Goal: Contribute content: Add original content to the website for others to see

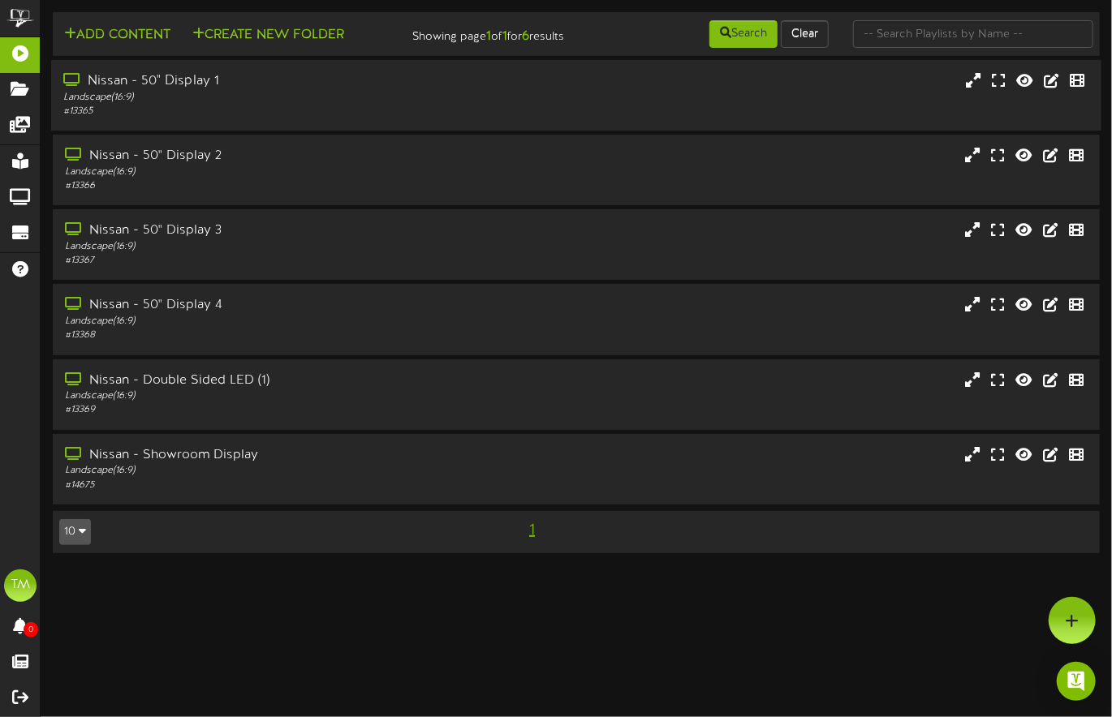
click at [166, 91] on div "Nissan - 50" Display 1" at bounding box center [269, 81] width 413 height 19
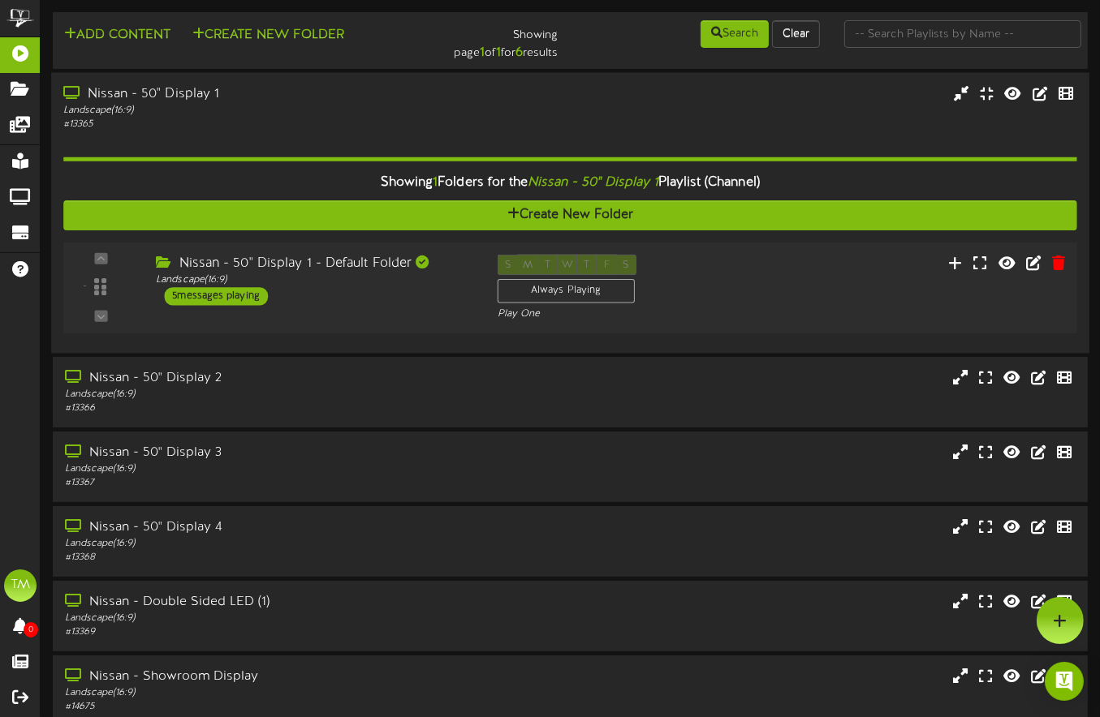
click at [224, 296] on div "5 messages playing" at bounding box center [216, 296] width 104 height 18
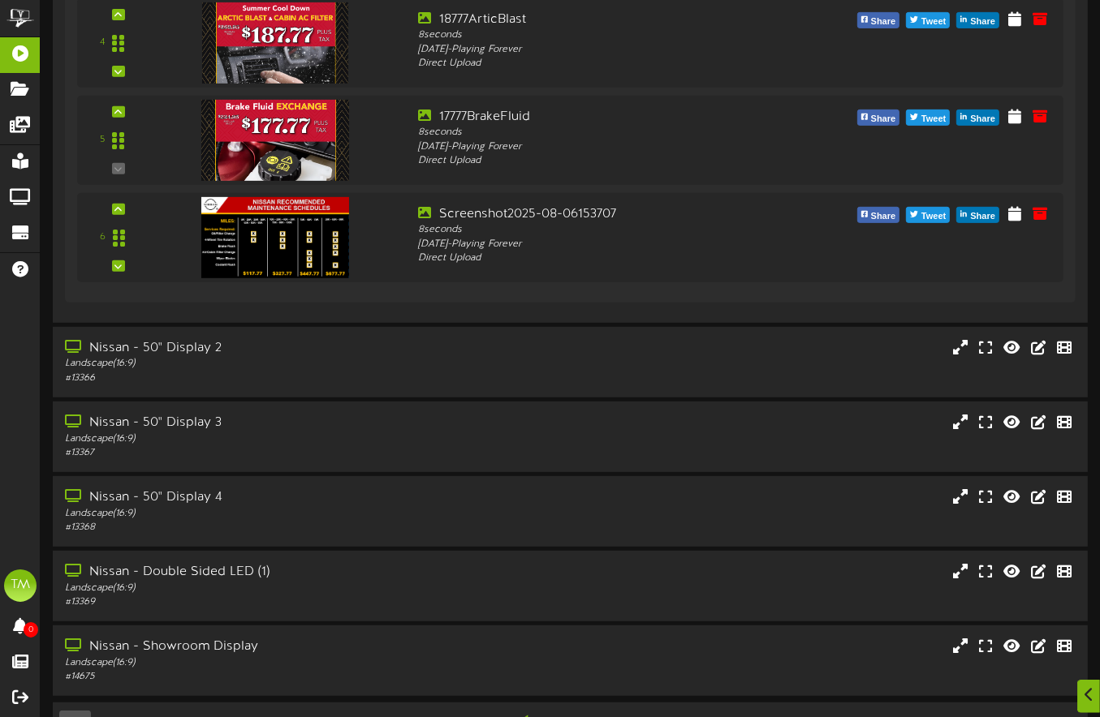
scroll to position [661, 0]
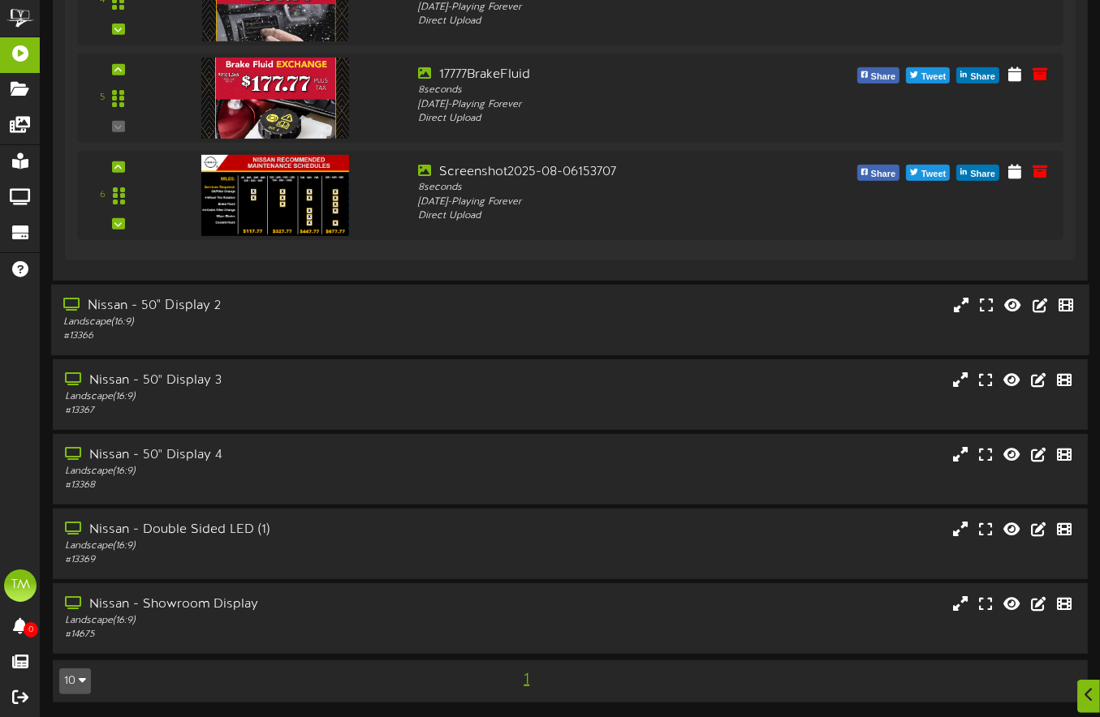
click at [172, 316] on div "Landscape ( 16:9 )" at bounding box center [267, 322] width 408 height 14
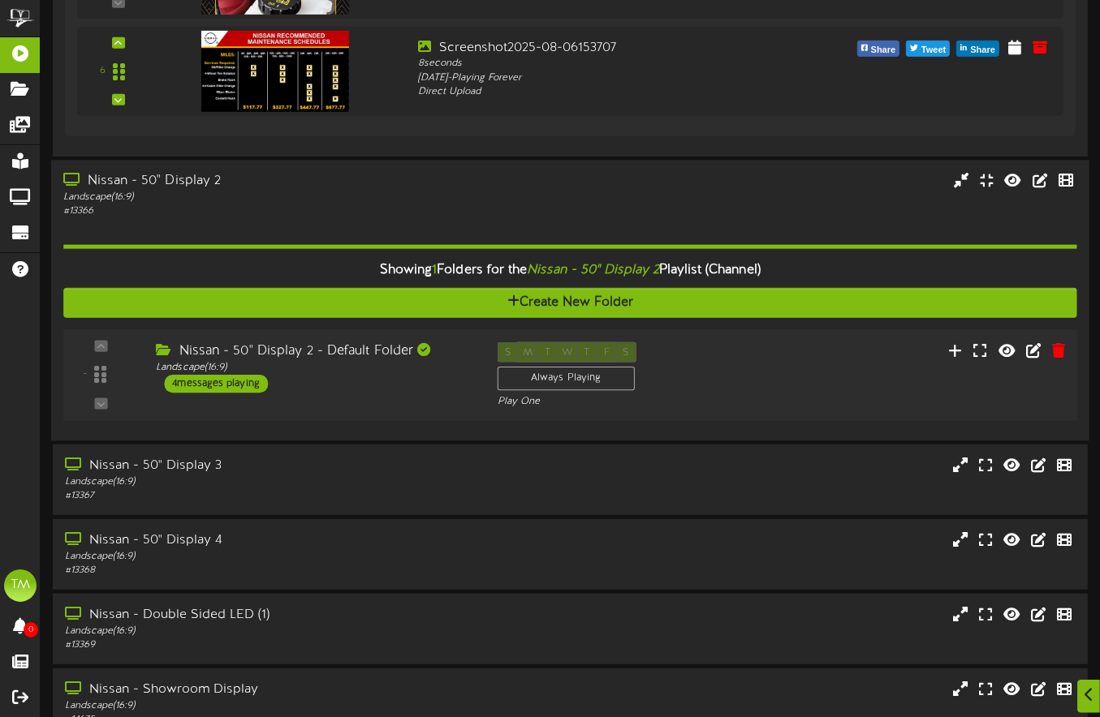
scroll to position [786, 0]
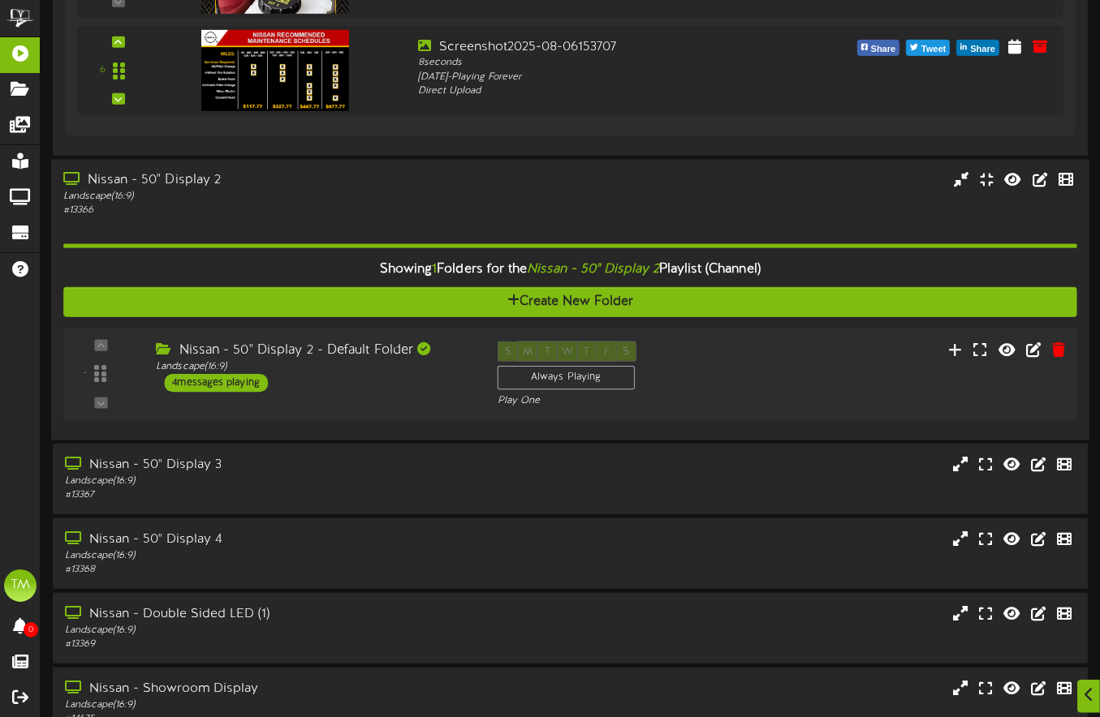
click at [208, 381] on div "4 messages playing" at bounding box center [216, 383] width 104 height 18
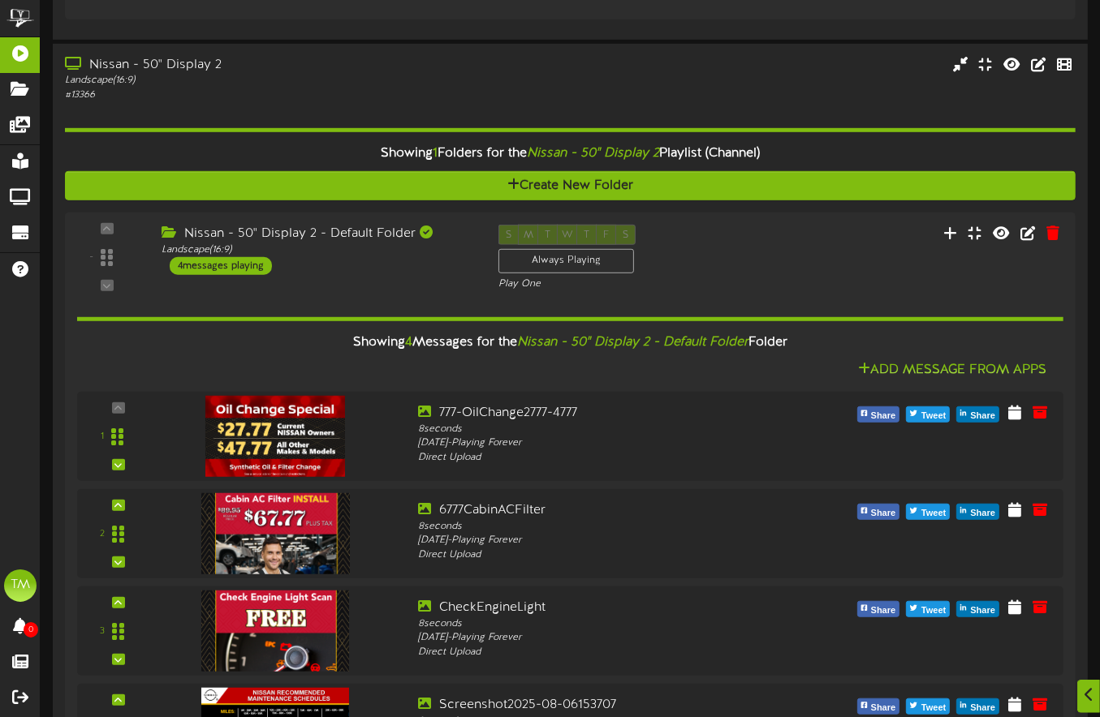
scroll to position [996, 0]
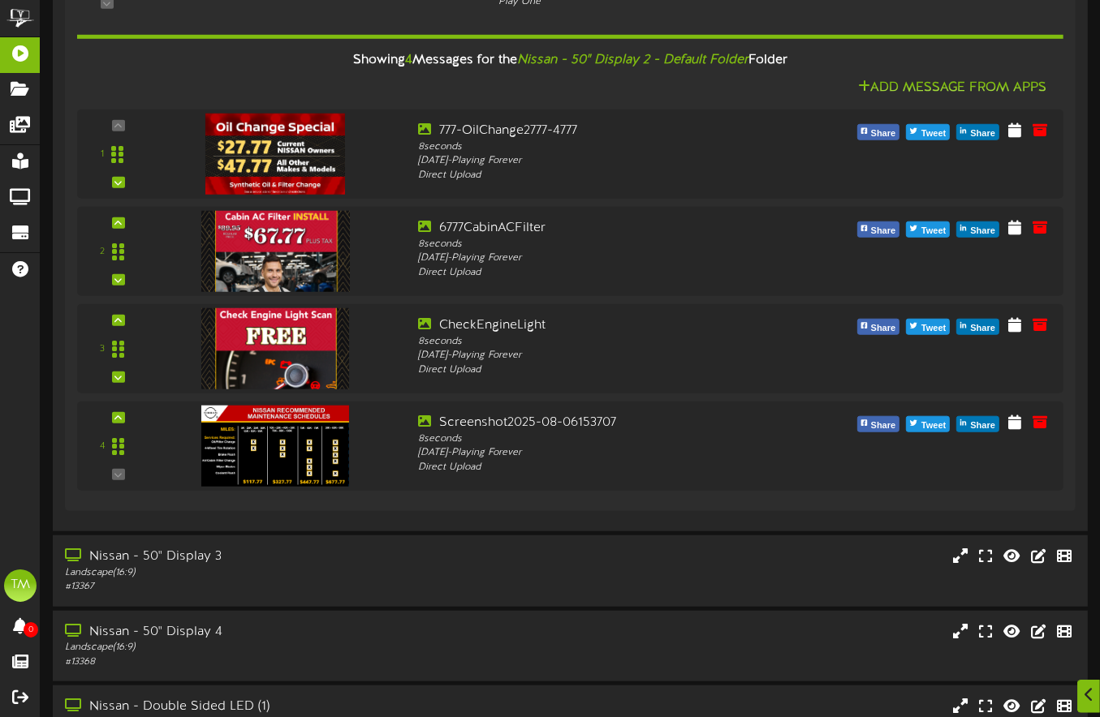
scroll to position [1209, 0]
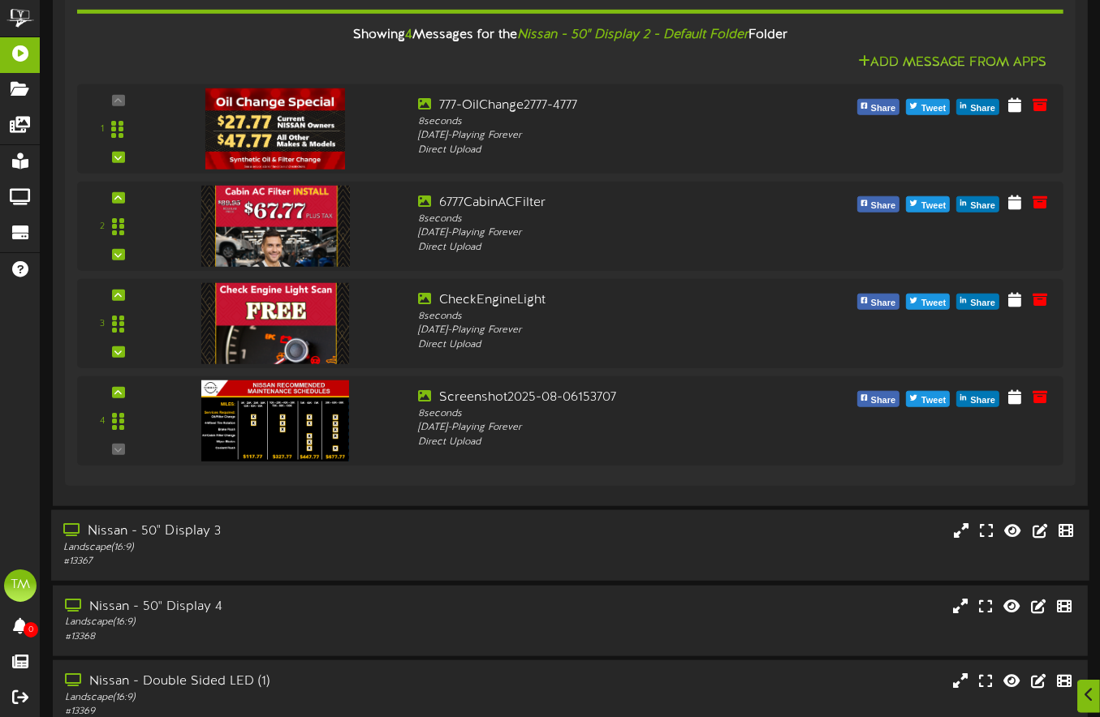
click at [91, 532] on div "Nissan - 50" Display 3" at bounding box center [267, 532] width 408 height 19
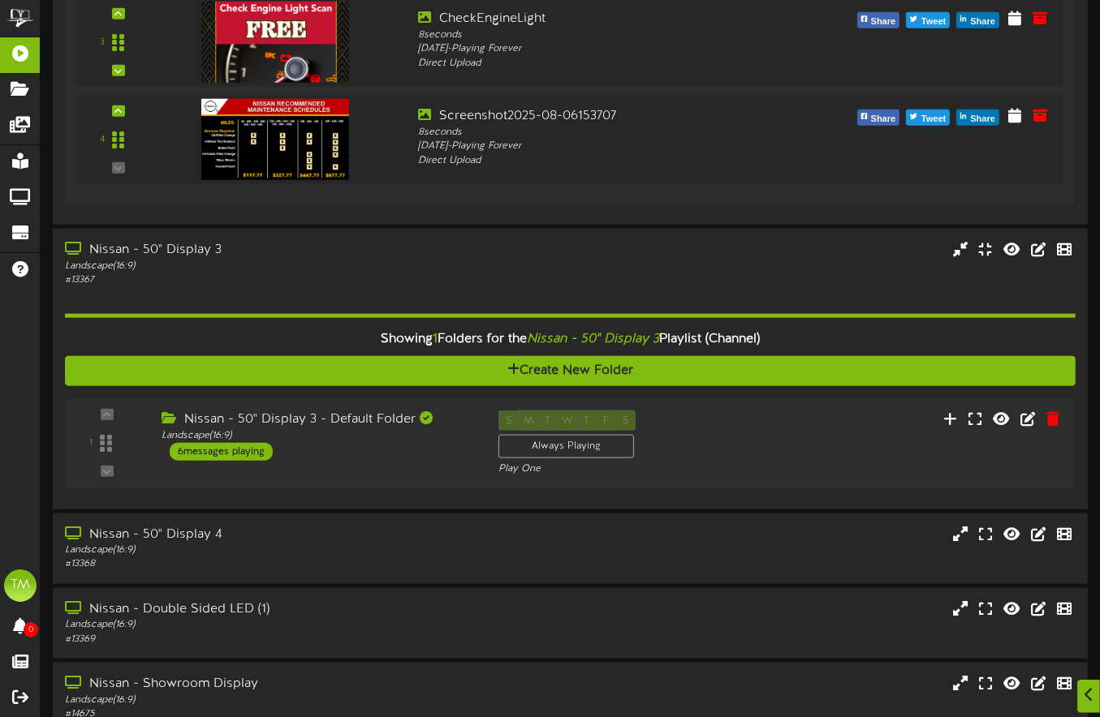
scroll to position [1568, 0]
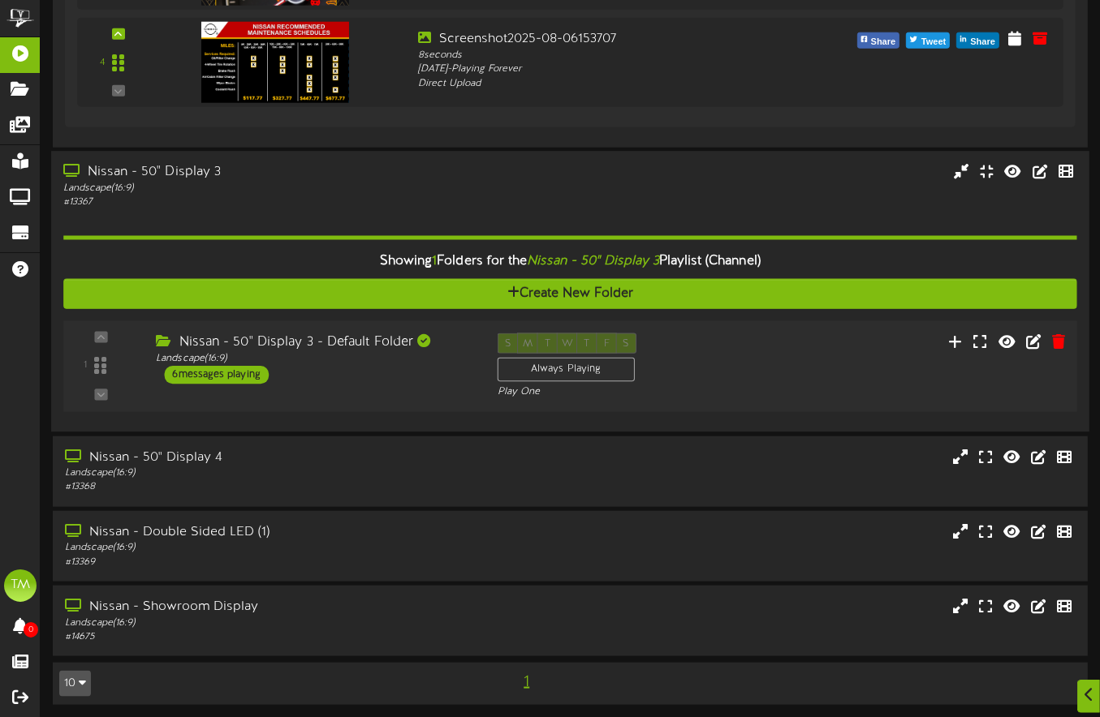
click at [249, 375] on div "6 messages playing" at bounding box center [216, 375] width 105 height 18
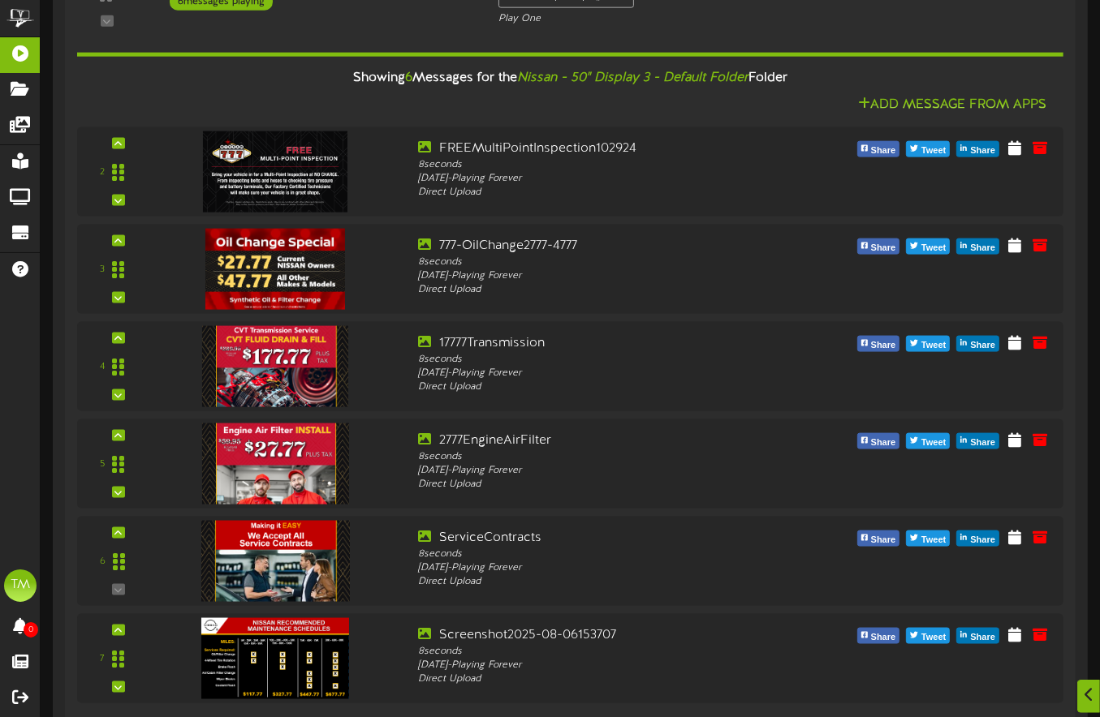
scroll to position [1955, 0]
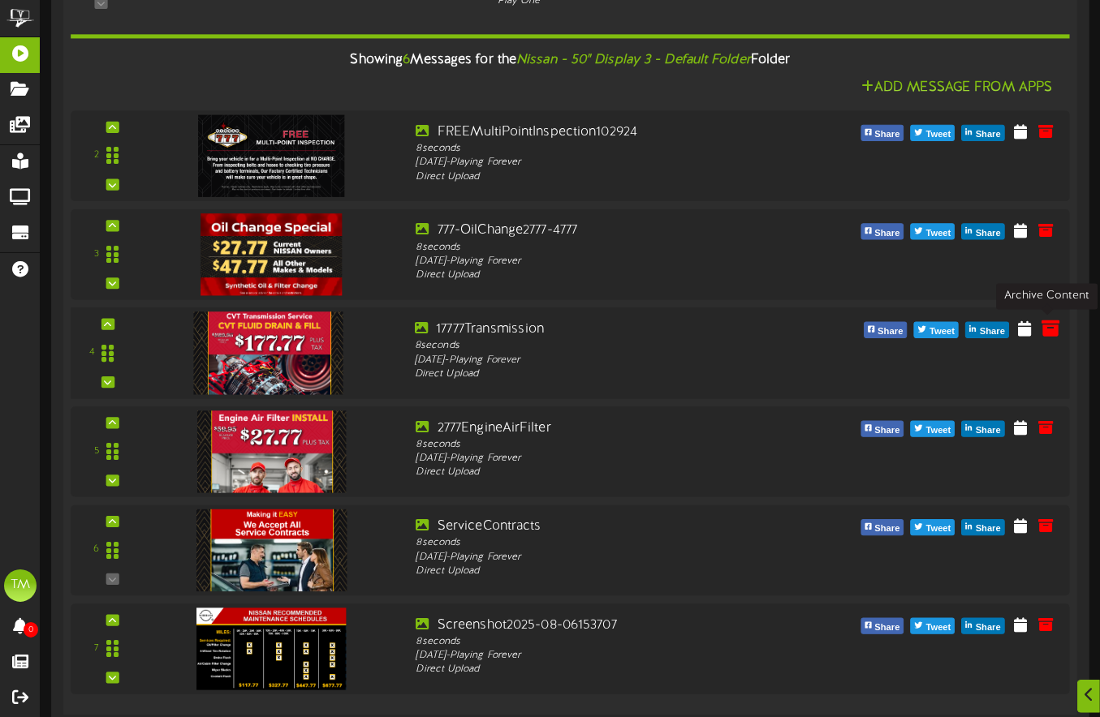
click at [1048, 328] on icon at bounding box center [1050, 329] width 18 height 18
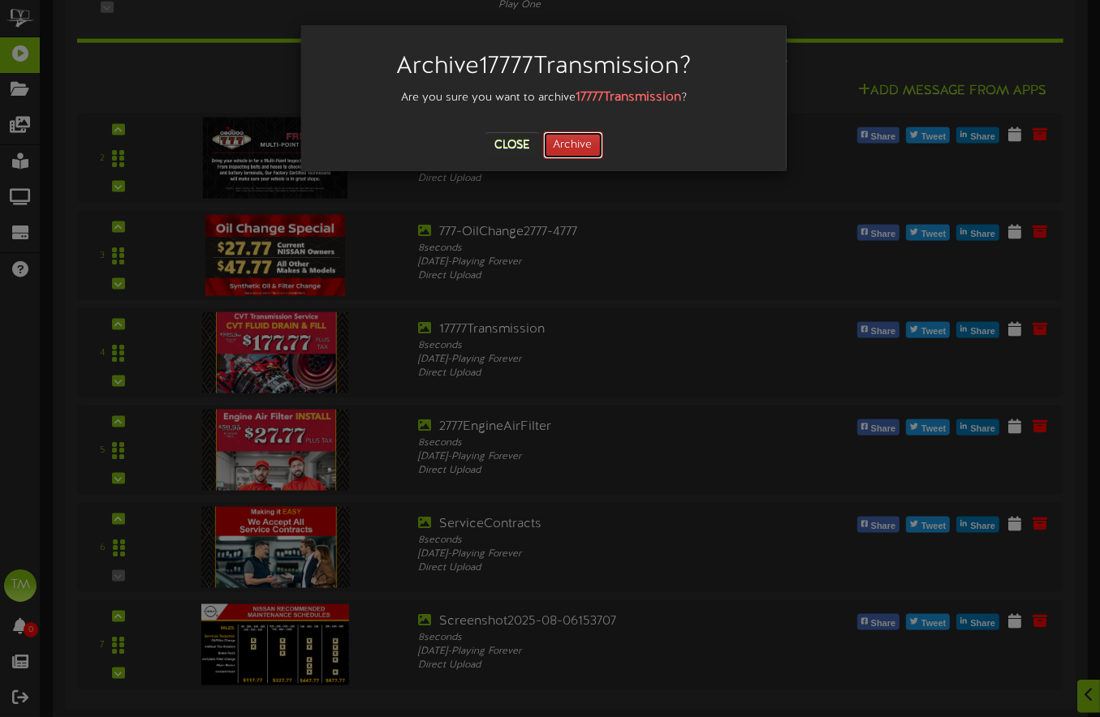
click at [564, 146] on button "Archive" at bounding box center [573, 145] width 60 height 28
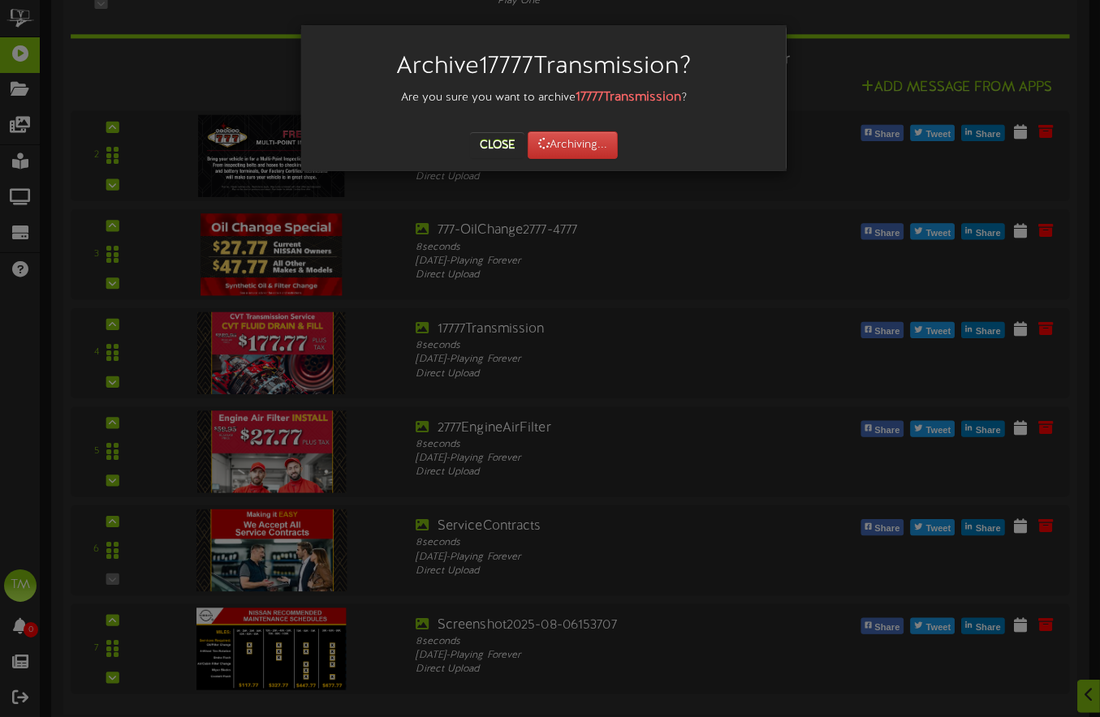
scroll to position [1824, 0]
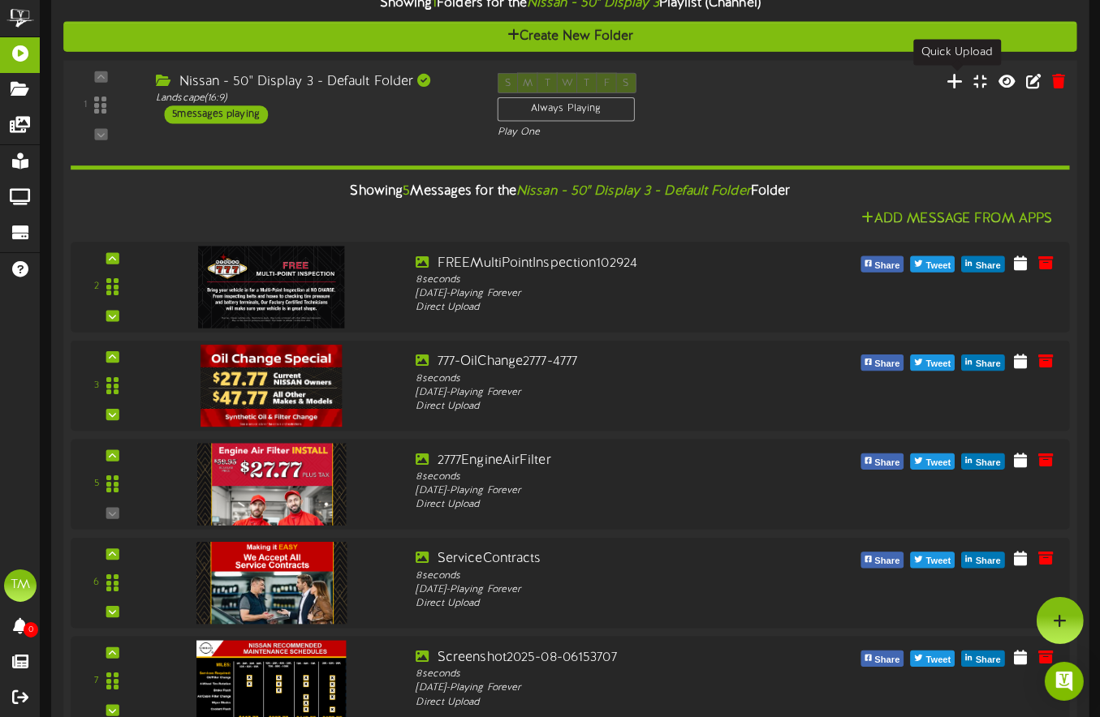
click at [963, 77] on icon at bounding box center [954, 81] width 17 height 18
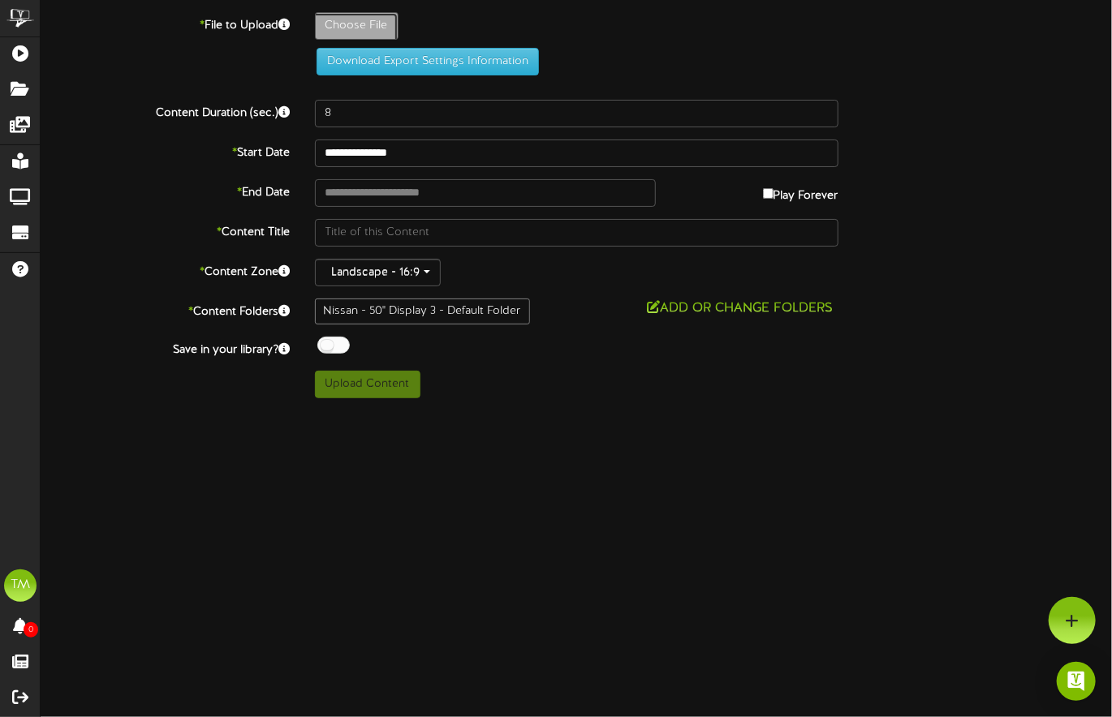
type input "**********"
type input "SB-081225-CVTTRANS24777"
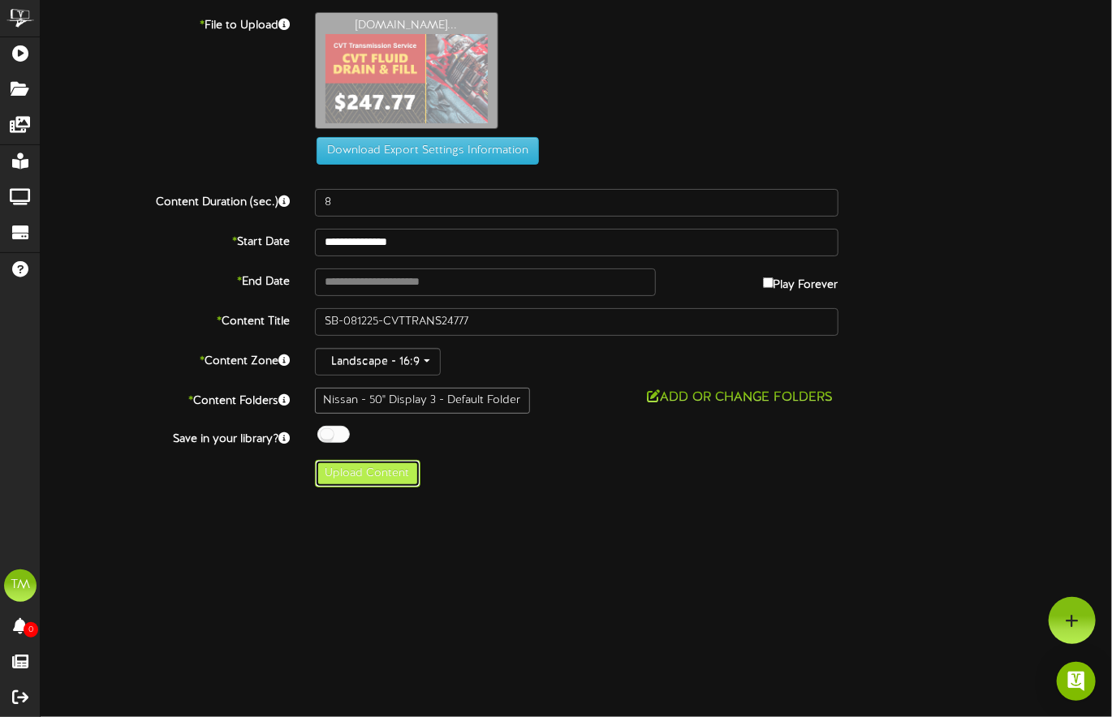
click at [385, 477] on button "Upload Content" at bounding box center [367, 474] width 105 height 28
type input "**********"
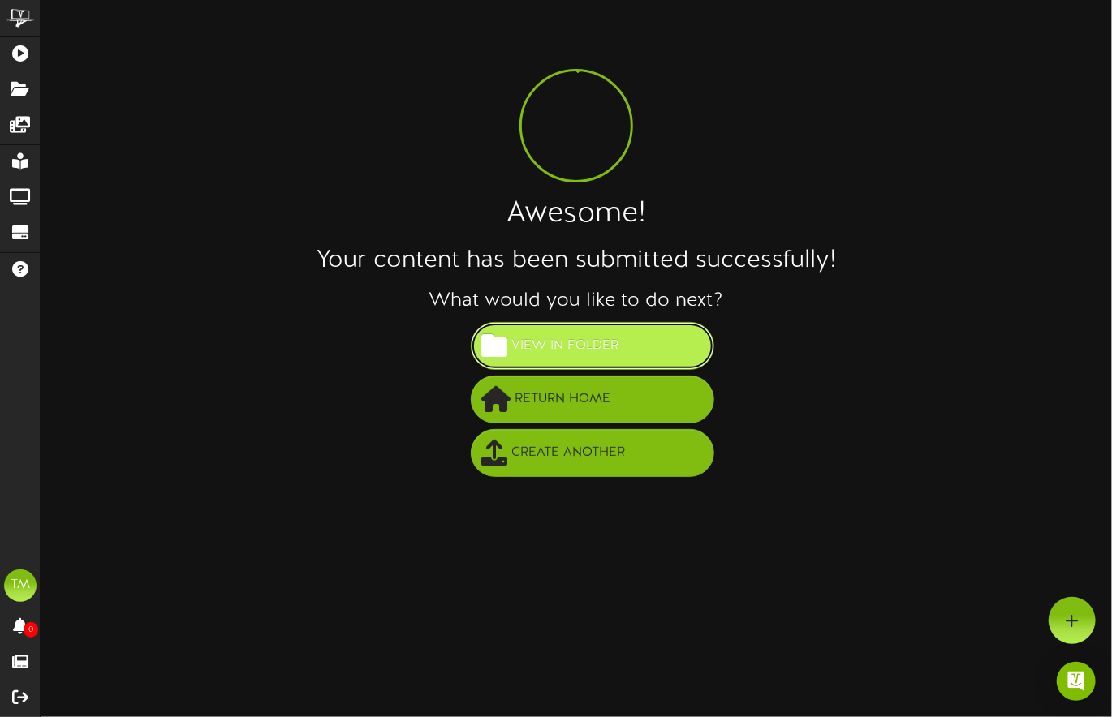
click at [631, 357] on button "View in Folder" at bounding box center [592, 346] width 243 height 48
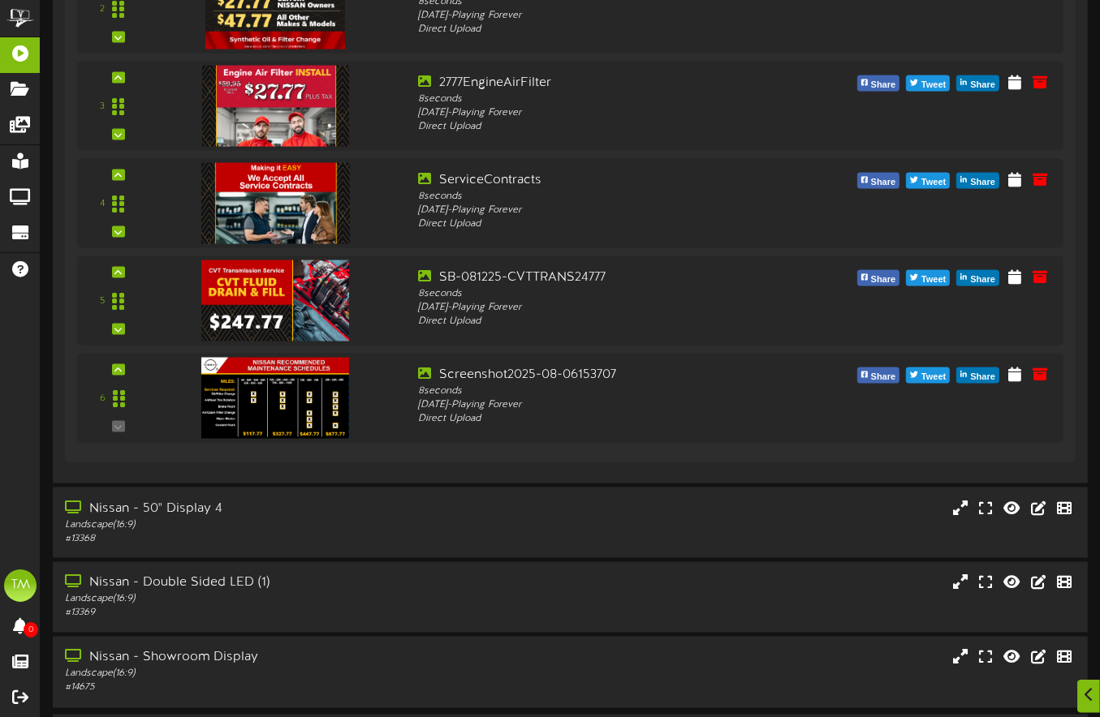
scroll to position [2253, 0]
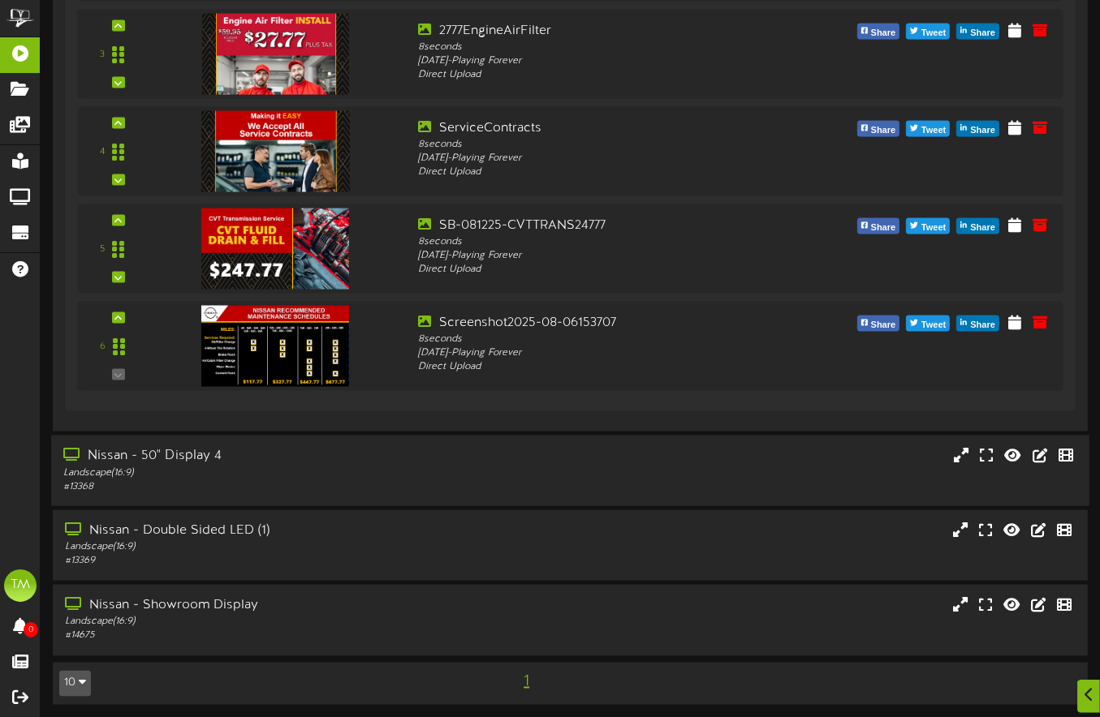
click at [195, 458] on div "Nissan - 50" Display 4" at bounding box center [267, 457] width 408 height 19
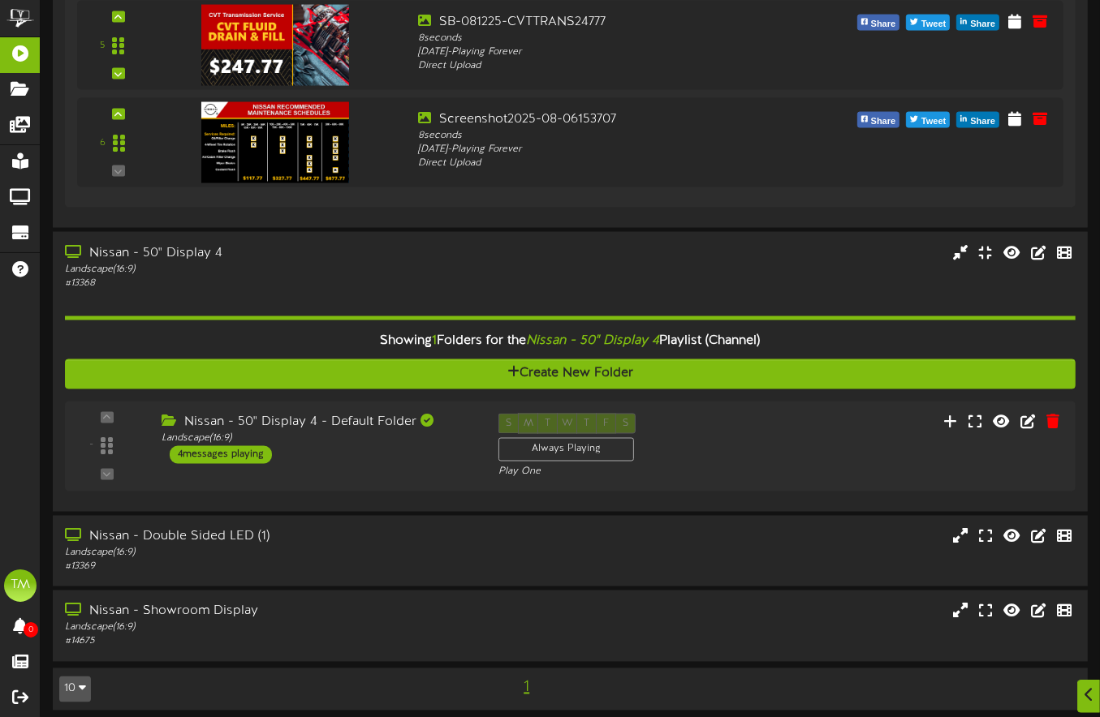
scroll to position [2462, 0]
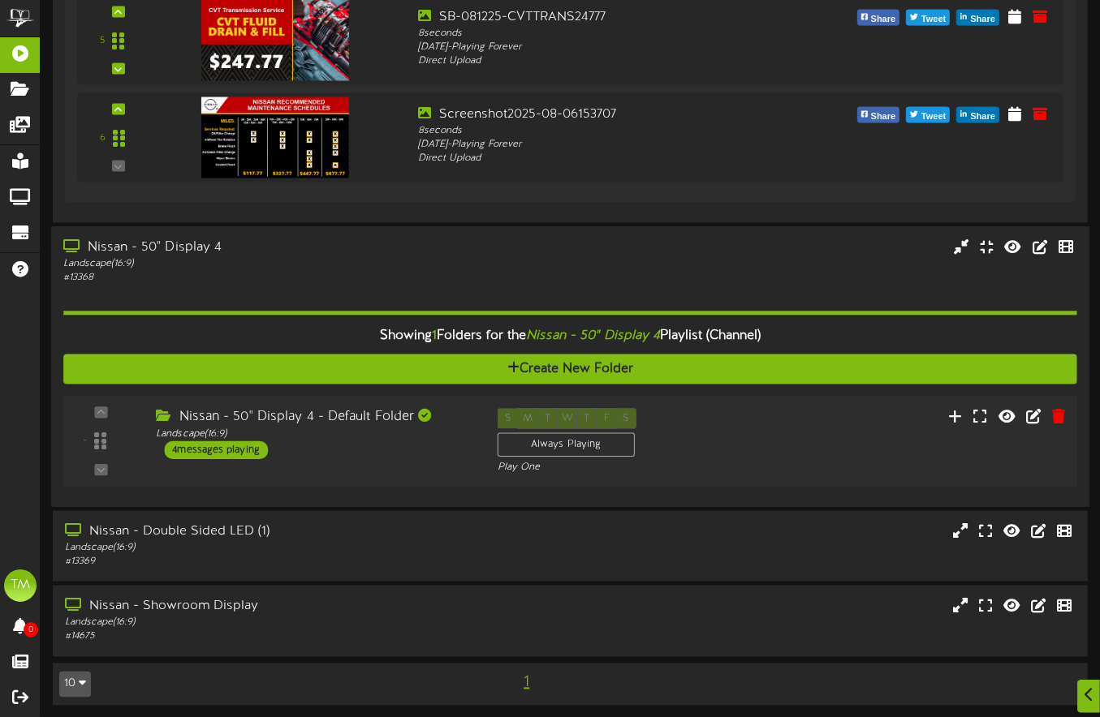
click at [224, 448] on div "4 messages playing" at bounding box center [216, 450] width 104 height 18
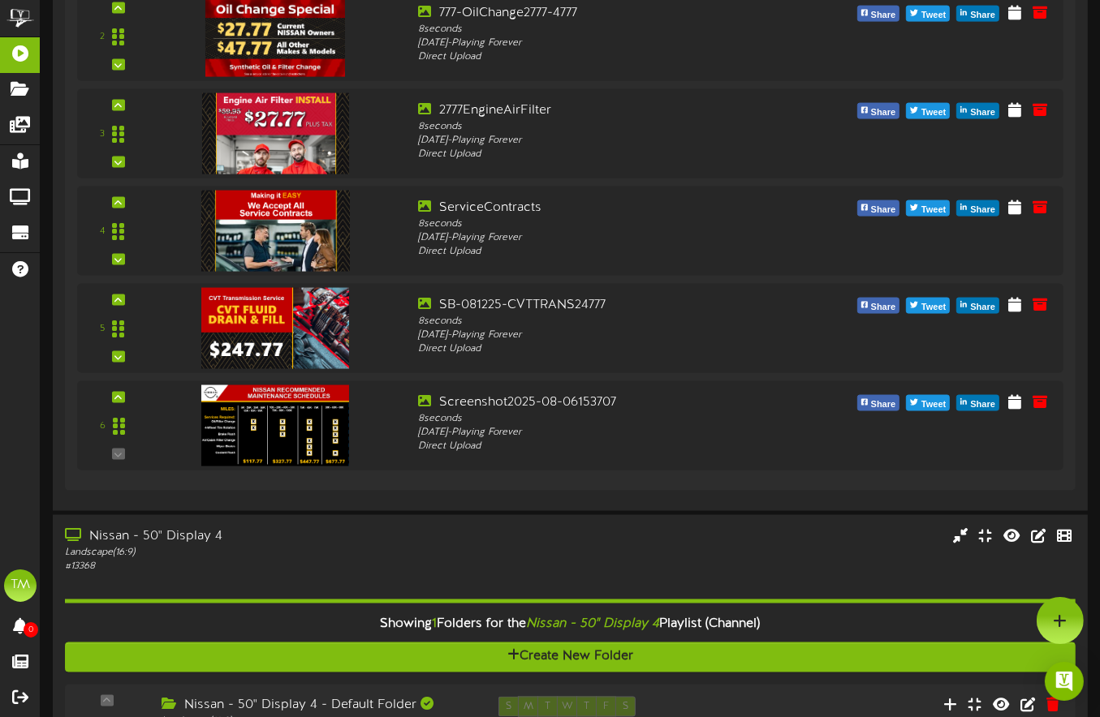
scroll to position [2167, 0]
